Goal: Navigation & Orientation: Find specific page/section

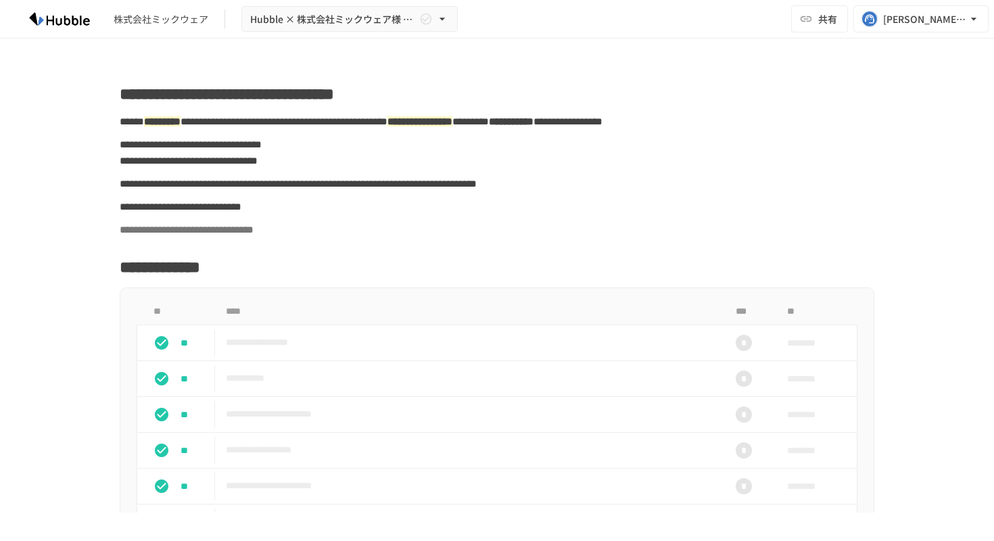
click at [562, 20] on div "株式会社ミックウェア Hubble × 株式会社ミックウェア様 オンボーディングプロジェクト 共有 muto@hubble-inc.jp" at bounding box center [497, 19] width 994 height 39
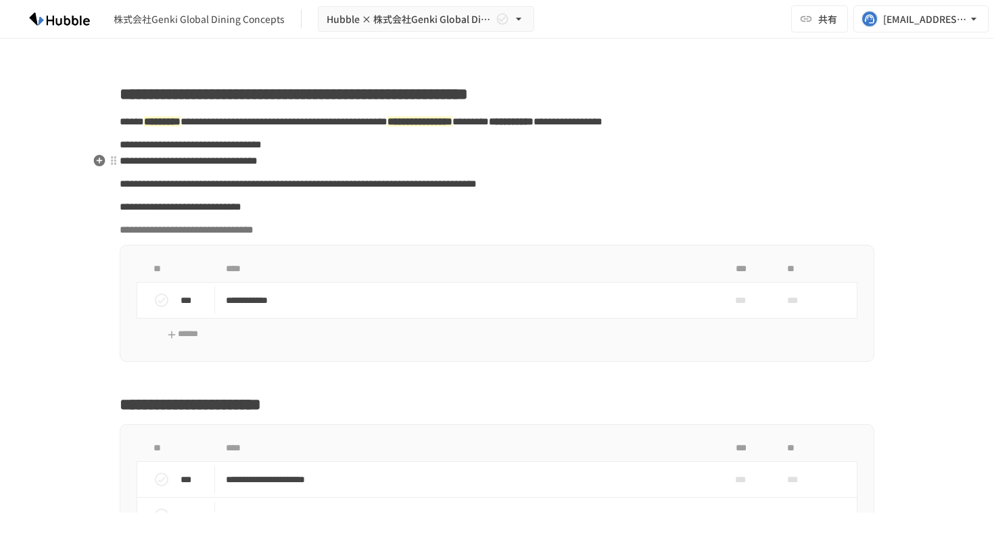
click at [510, 160] on p "**********" at bounding box center [497, 153] width 754 height 34
